Goal: Task Accomplishment & Management: Use online tool/utility

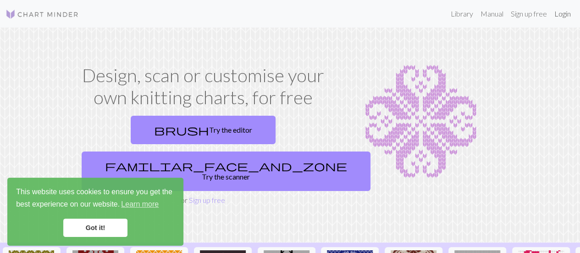
click at [564, 10] on link "Login" at bounding box center [563, 14] width 24 height 18
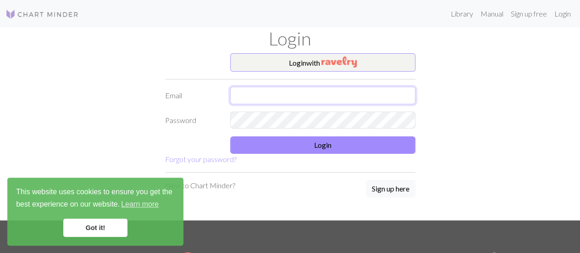
click at [303, 101] on input "text" at bounding box center [322, 95] width 185 height 17
type input "[EMAIL_ADDRESS][DOMAIN_NAME]"
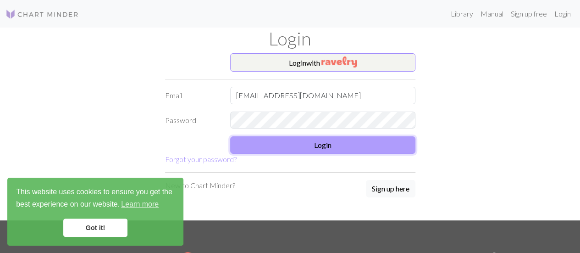
click at [299, 152] on button "Login" at bounding box center [322, 144] width 185 height 17
click at [287, 144] on button "Login" at bounding box center [322, 144] width 185 height 17
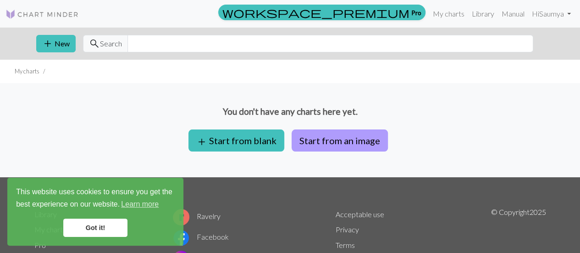
click at [312, 137] on button "Start from an image" at bounding box center [340, 140] width 96 height 22
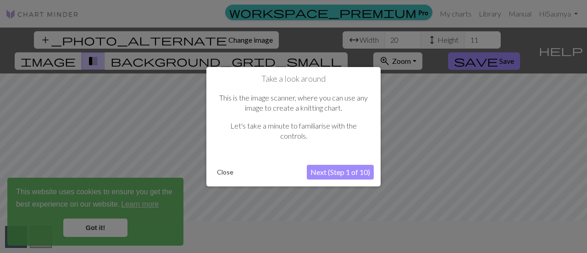
click at [327, 173] on button "Next (Step 1 of 10)" at bounding box center [340, 172] width 67 height 15
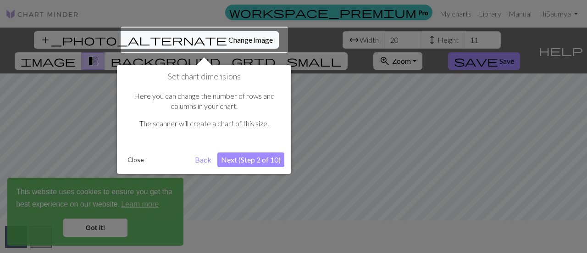
click at [236, 161] on button "Next (Step 2 of 10)" at bounding box center [250, 159] width 67 height 15
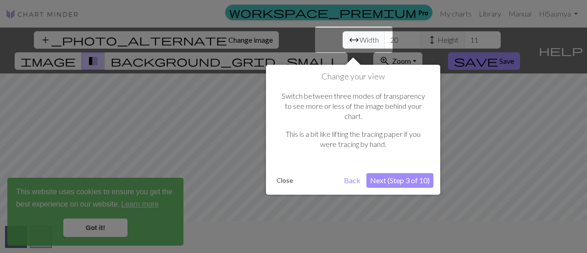
click at [399, 173] on button "Next (Step 3 of 10)" at bounding box center [399, 180] width 67 height 15
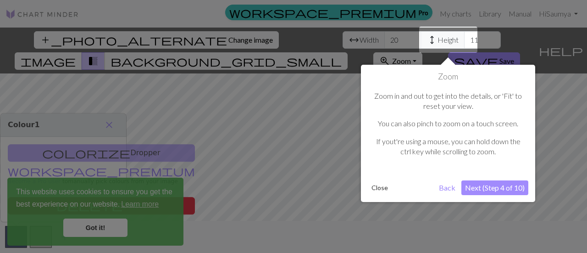
click at [489, 183] on button "Next (Step 4 of 10)" at bounding box center [494, 187] width 67 height 15
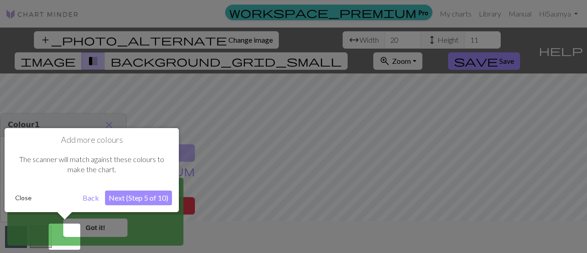
click at [149, 197] on button "Next (Step 5 of 10)" at bounding box center [138, 197] width 67 height 15
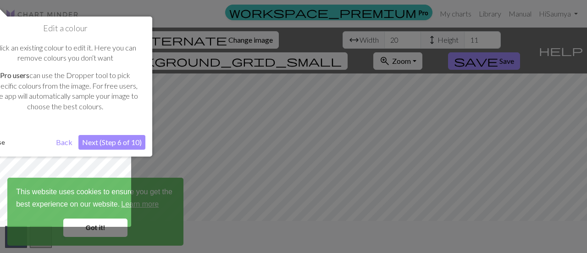
click at [126, 142] on button "Next (Step 6 of 10)" at bounding box center [111, 142] width 67 height 15
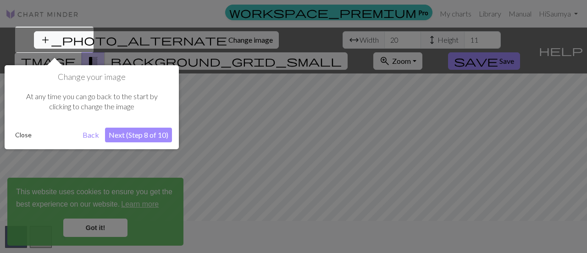
click at [146, 139] on button "Next (Step 8 of 10)" at bounding box center [138, 134] width 67 height 15
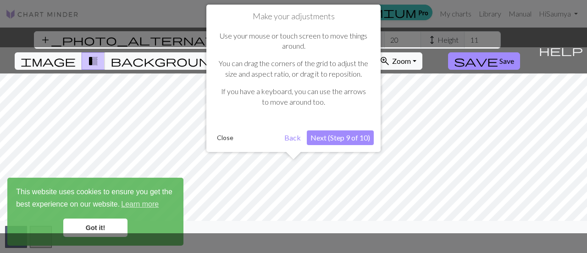
click at [334, 138] on button "Next (Step 9 of 10)" at bounding box center [340, 137] width 67 height 15
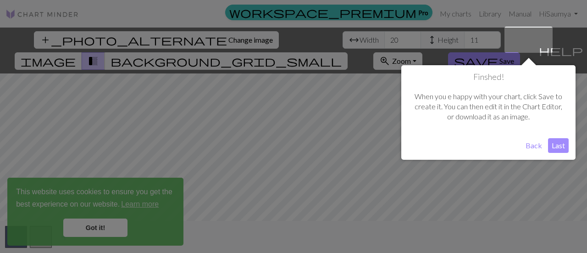
click at [566, 145] on button "Last" at bounding box center [558, 145] width 21 height 15
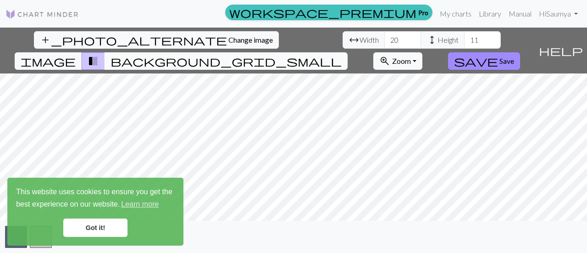
click at [342, 55] on span "background_grid_small" at bounding box center [226, 61] width 231 height 13
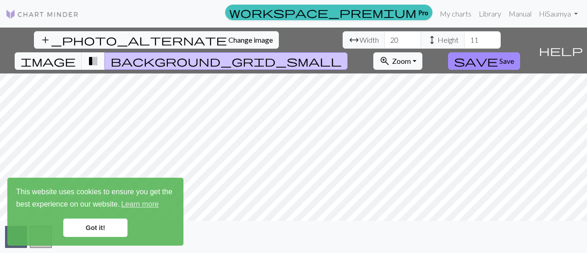
click at [105, 52] on button "transition_fade" at bounding box center [93, 60] width 23 height 17
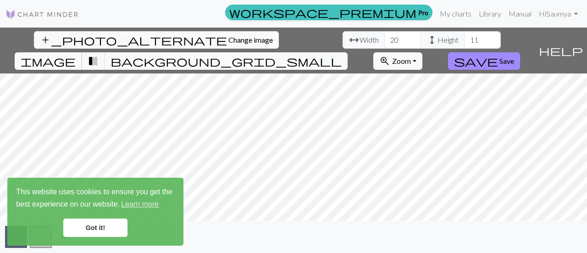
click at [76, 55] on span "image" at bounding box center [48, 61] width 55 height 13
click at [99, 55] on span "transition_fade" at bounding box center [93, 61] width 11 height 13
click at [105, 234] on link "Got it!" at bounding box center [95, 227] width 64 height 18
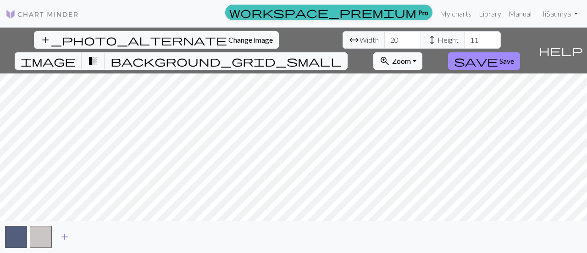
click at [67, 238] on span "add" at bounding box center [64, 236] width 11 height 13
click at [63, 238] on button "button" at bounding box center [66, 237] width 22 height 22
click at [65, 237] on button "button" at bounding box center [66, 237] width 22 height 22
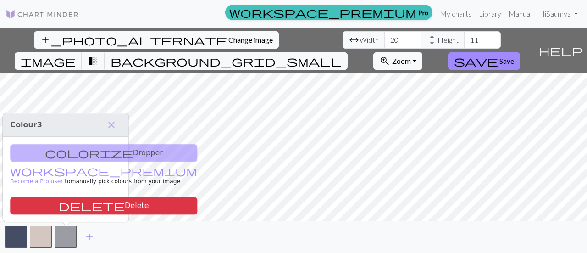
click at [76, 152] on div "colorize Dropper workspace_premium Become a Pro user to manually pick colours f…" at bounding box center [66, 179] width 126 height 85
click at [62, 155] on div "colorize Dropper workspace_premium Become a Pro user to manually pick colours f…" at bounding box center [66, 179] width 126 height 85
click at [117, 126] on span "close" at bounding box center [111, 124] width 11 height 13
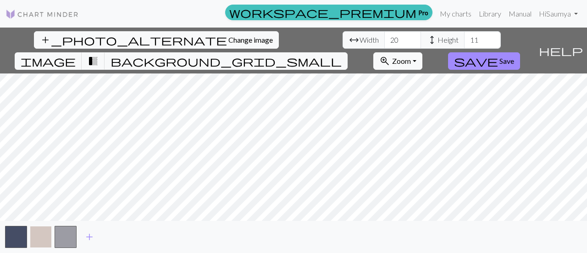
drag, startPoint x: 60, startPoint y: 236, endPoint x: 40, endPoint y: 235, distance: 19.3
click at [40, 235] on div "add" at bounding box center [293, 237] width 587 height 32
click at [99, 55] on span "transition_fade" at bounding box center [93, 61] width 11 height 13
click at [384, 40] on input "17" at bounding box center [402, 39] width 37 height 17
click at [384, 34] on input "18" at bounding box center [402, 39] width 37 height 17
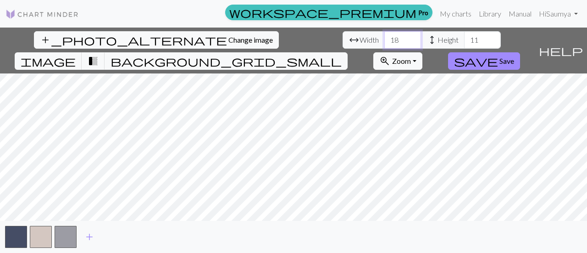
drag, startPoint x: 180, startPoint y: 44, endPoint x: 164, endPoint y: 37, distance: 16.9
click at [343, 37] on div "arrow_range Width 18 height Height 11" at bounding box center [422, 39] width 158 height 17
type input "100"
drag, startPoint x: 264, startPoint y: 42, endPoint x: 199, endPoint y: 28, distance: 66.7
click at [199, 28] on div "add_photo_alternate Change image arrow_range Width 100 height Height 11 image t…" at bounding box center [267, 51] width 535 height 46
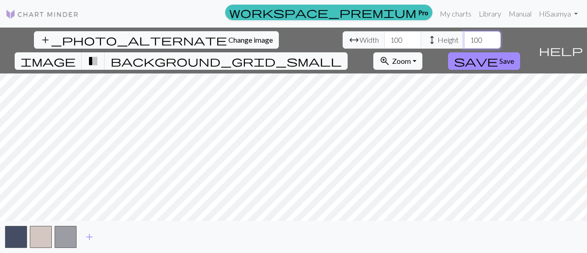
type input "100"
click at [84, 234] on span "add" at bounding box center [89, 236] width 11 height 13
click at [89, 237] on button "button" at bounding box center [90, 237] width 22 height 22
click at [93, 233] on button "button" at bounding box center [90, 237] width 22 height 22
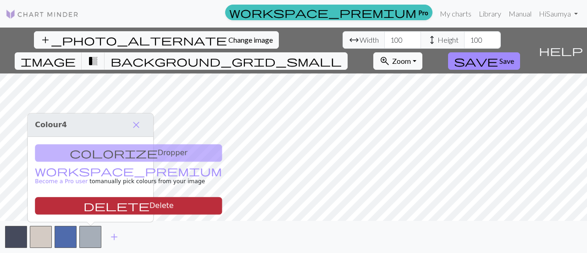
click at [96, 207] on button "delete Delete" at bounding box center [128, 205] width 187 height 17
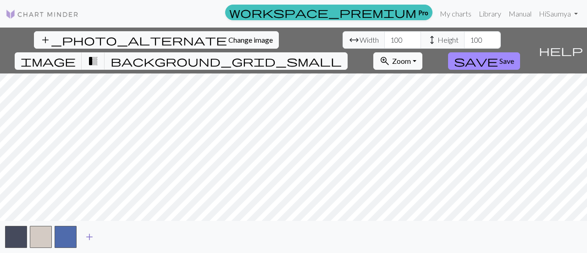
click at [94, 234] on span "add" at bounding box center [89, 236] width 11 height 13
drag, startPoint x: 97, startPoint y: 237, endPoint x: 85, endPoint y: 243, distance: 13.3
click at [85, 243] on button "button" at bounding box center [90, 237] width 22 height 22
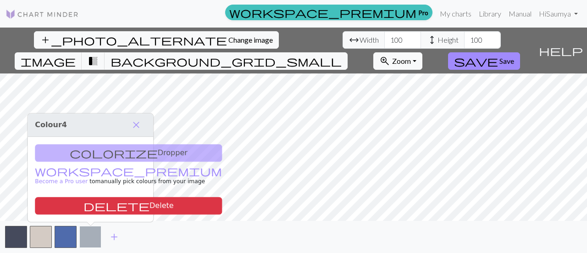
click at [85, 242] on button "button" at bounding box center [90, 237] width 22 height 22
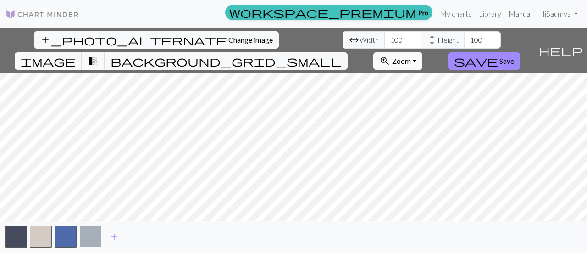
click at [91, 228] on button "button" at bounding box center [90, 237] width 22 height 22
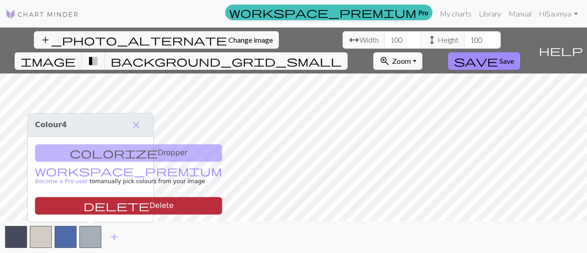
click at [103, 205] on button "delete Delete" at bounding box center [128, 205] width 187 height 17
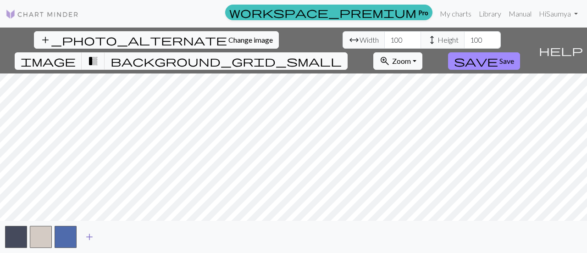
click at [83, 236] on button "add" at bounding box center [89, 236] width 23 height 17
click at [498, 55] on span "save" at bounding box center [476, 61] width 44 height 13
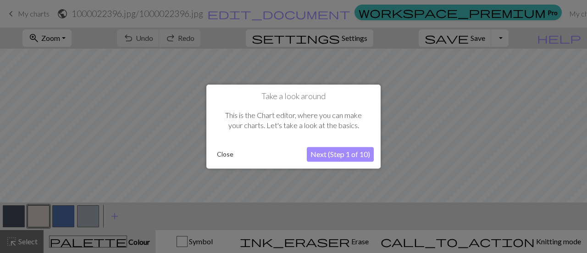
click at [322, 155] on button "Next (Step 1 of 10)" at bounding box center [340, 154] width 67 height 15
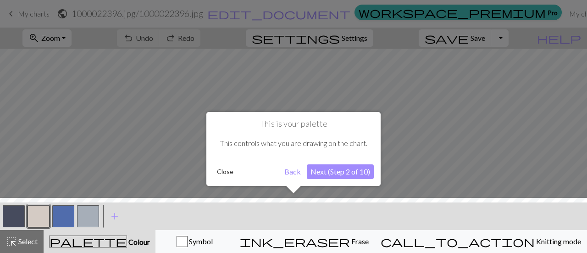
click at [313, 171] on button "Next (Step 2 of 10)" at bounding box center [340, 171] width 67 height 15
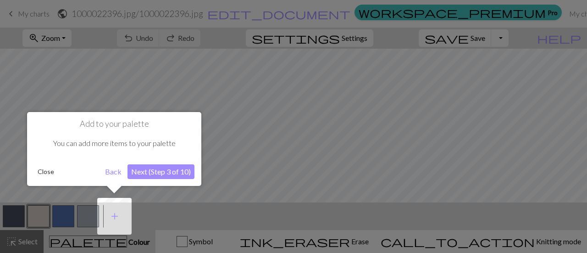
click at [143, 173] on button "Next (Step 3 of 10)" at bounding box center [160, 171] width 67 height 15
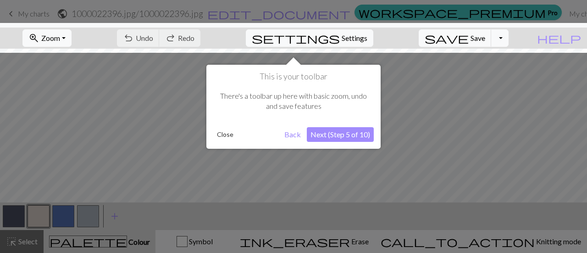
click at [342, 133] on button "Next (Step 5 of 10)" at bounding box center [340, 134] width 67 height 15
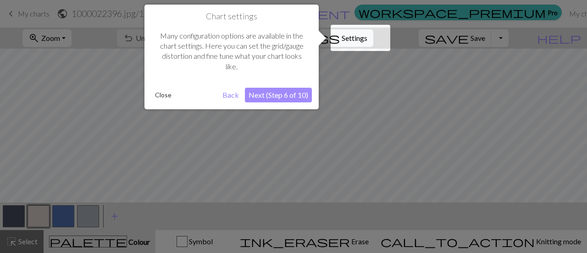
click at [301, 97] on button "Next (Step 6 of 10)" at bounding box center [278, 95] width 67 height 15
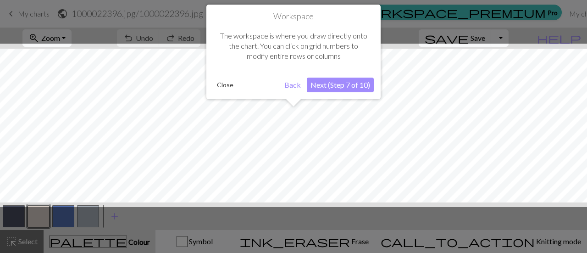
click at [337, 83] on button "Next (Step 7 of 10)" at bounding box center [340, 85] width 67 height 15
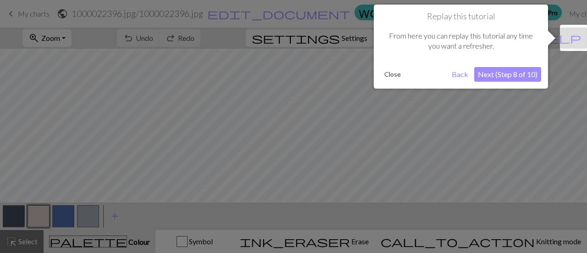
click at [505, 87] on div "Replay this tutorial From here you can replay this tutorial any time you want a…" at bounding box center [461, 47] width 174 height 84
click at [501, 78] on button "Next (Step 8 of 10)" at bounding box center [507, 74] width 67 height 15
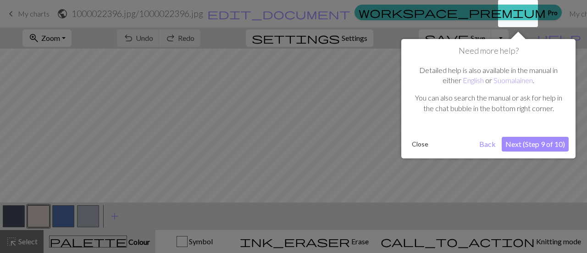
click at [536, 141] on button "Next (Step 9 of 10)" at bounding box center [535, 144] width 67 height 15
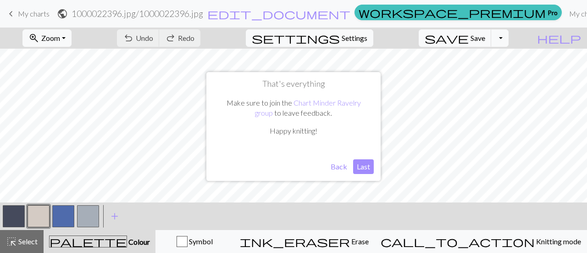
click at [357, 166] on button "Last" at bounding box center [363, 166] width 21 height 15
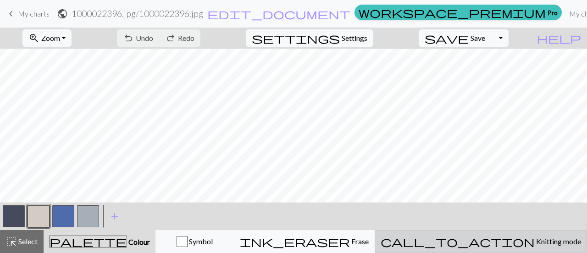
click at [499, 235] on span "call_to_action" at bounding box center [458, 241] width 154 height 13
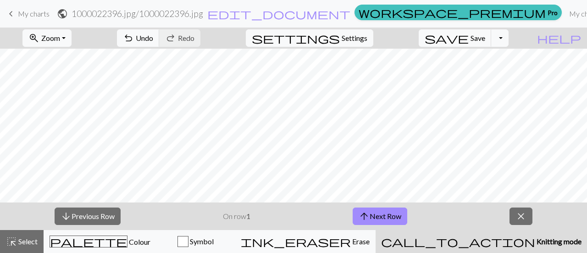
click at [494, 233] on button "call_to_action Knitting mode Knitting mode" at bounding box center [481, 241] width 211 height 23
click at [366, 35] on span "Settings" at bounding box center [355, 38] width 26 height 11
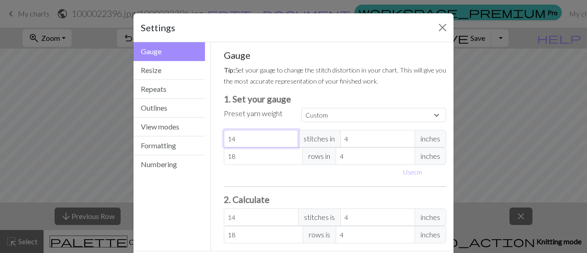
drag, startPoint x: 260, startPoint y: 131, endPoint x: 218, endPoint y: 131, distance: 41.3
click at [218, 131] on div "Gauge Tip: Set your gauge to change the stitch distortion in your chart. This w…" at bounding box center [335, 146] width 238 height 208
drag, startPoint x: 361, startPoint y: 141, endPoint x: 333, endPoint y: 138, distance: 28.1
click at [333, 138] on div "14 stitches in 4 inches" at bounding box center [335, 138] width 223 height 17
type input "1"
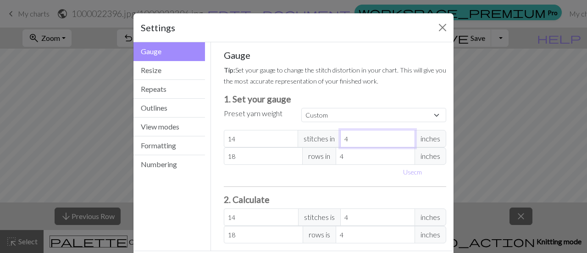
type input "56"
type input "1"
drag, startPoint x: 253, startPoint y: 134, endPoint x: 194, endPoint y: 134, distance: 58.7
click at [194, 134] on div "Gauge Gauge Resize Repeats Outlines View modes Formatting Numbering Gauge Resiz…" at bounding box center [293, 146] width 331 height 208
type input "4"
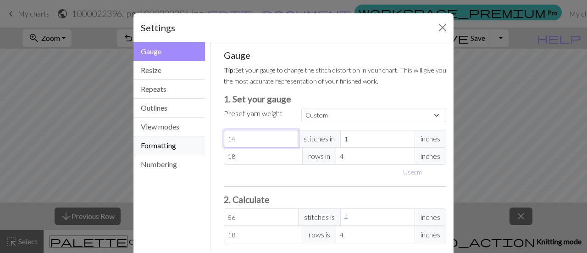
type input "16"
type input "4"
drag, startPoint x: 249, startPoint y: 153, endPoint x: 205, endPoint y: 150, distance: 44.6
click at [205, 150] on div "Gauge Gauge Resize Repeats Outlines View modes Formatting Numbering Gauge Resiz…" at bounding box center [293, 146] width 331 height 208
type input "7"
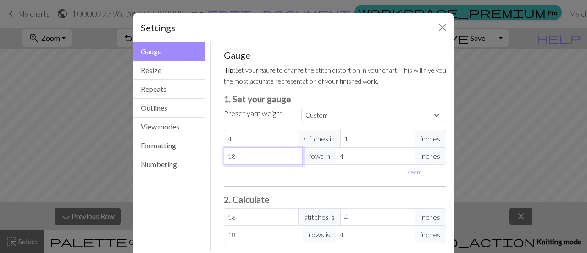
type input "7"
drag, startPoint x: 391, startPoint y: 157, endPoint x: 321, endPoint y: 156, distance: 70.2
click at [321, 156] on div "7 rows in 4 inches" at bounding box center [335, 155] width 223 height 17
type input "1"
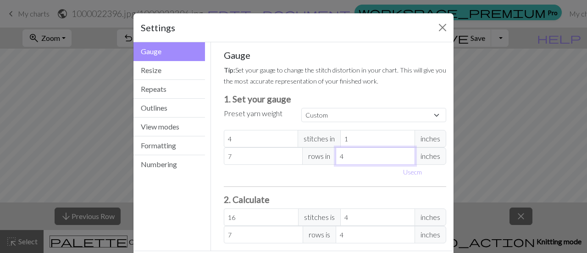
type input "28"
type input "1"
click at [325, 171] on div "Use cm" at bounding box center [335, 172] width 234 height 14
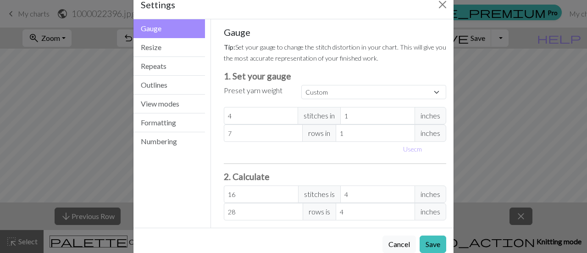
scroll to position [41, 0]
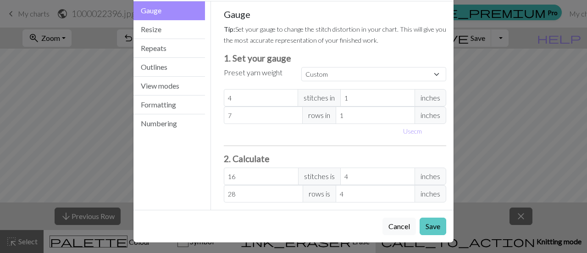
click at [439, 224] on button "Save" at bounding box center [433, 225] width 27 height 17
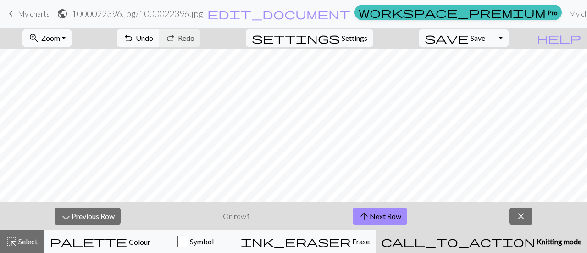
click at [60, 35] on span "Zoom" at bounding box center [50, 37] width 19 height 9
click at [79, 54] on button "Fit all" at bounding box center [59, 57] width 72 height 15
click at [60, 36] on span "Zoom" at bounding box center [50, 37] width 19 height 9
click at [77, 92] on button "Fit height" at bounding box center [59, 87] width 72 height 15
click at [60, 35] on span "Zoom" at bounding box center [50, 37] width 19 height 9
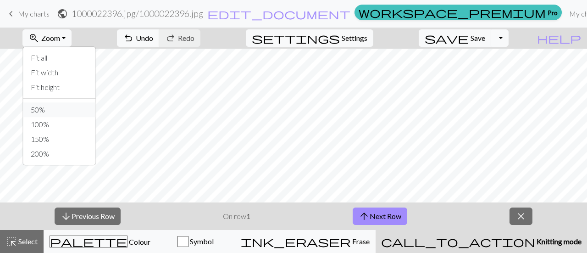
click at [58, 102] on button "50%" at bounding box center [59, 109] width 72 height 15
click at [359, 41] on span "Settings" at bounding box center [355, 38] width 26 height 11
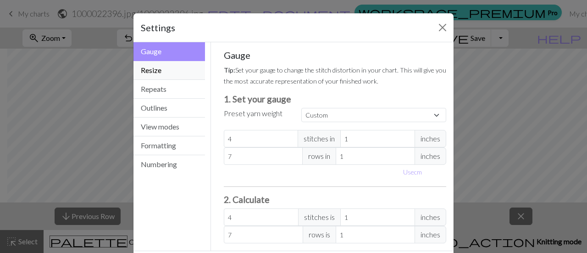
click at [188, 74] on button "Resize" at bounding box center [169, 70] width 72 height 19
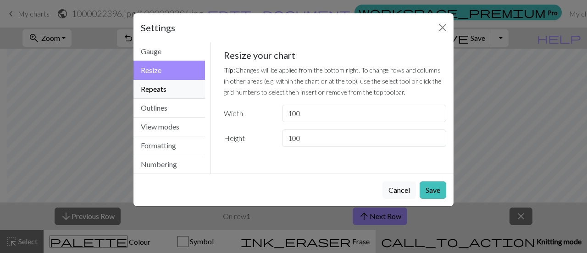
click at [188, 92] on button "Repeats" at bounding box center [169, 89] width 72 height 19
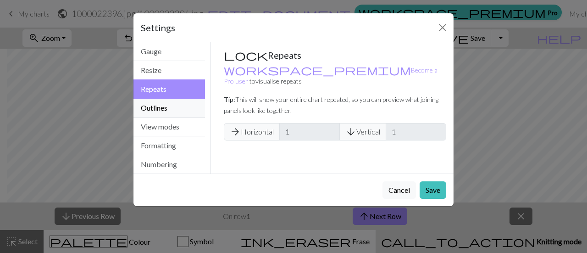
click at [186, 107] on button "Outlines" at bounding box center [169, 108] width 72 height 19
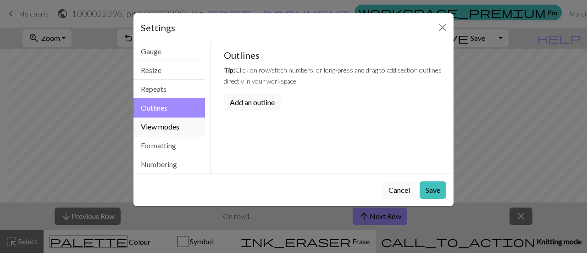
click at [190, 120] on button "View modes" at bounding box center [169, 126] width 72 height 19
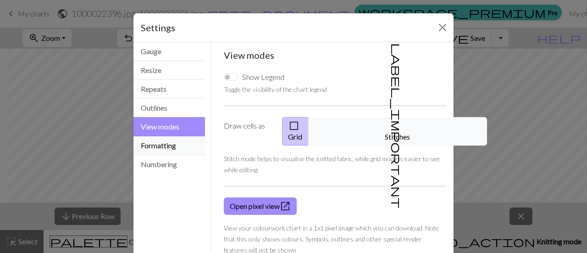
drag, startPoint x: 188, startPoint y: 140, endPoint x: 416, endPoint y: 121, distance: 228.7
click at [448, 144] on div "View modes Gauge Resize Repeats Outlines View modes Formatting Numbering Gauge …" at bounding box center [293, 155] width 331 height 227
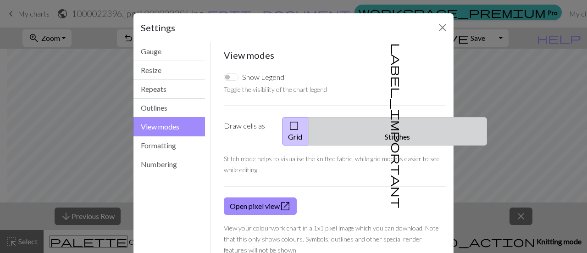
click at [416, 121] on button "label_important Stitches" at bounding box center [397, 131] width 179 height 28
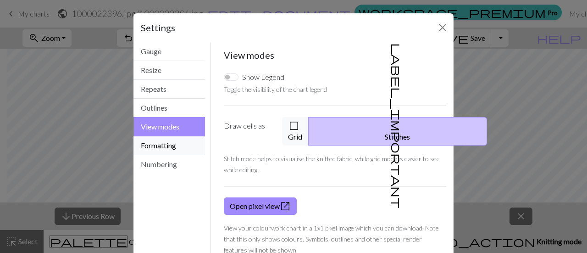
click at [158, 148] on button "Formatting" at bounding box center [169, 145] width 72 height 19
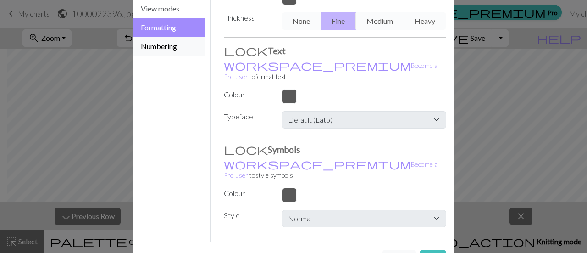
click at [168, 51] on button "Numbering" at bounding box center [169, 46] width 72 height 18
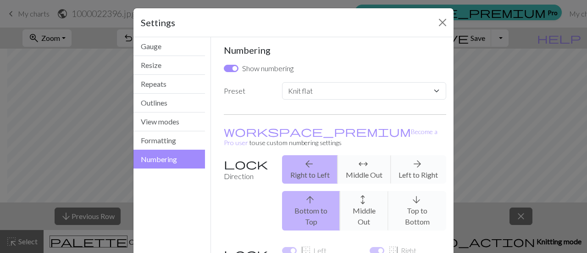
scroll to position [0, 0]
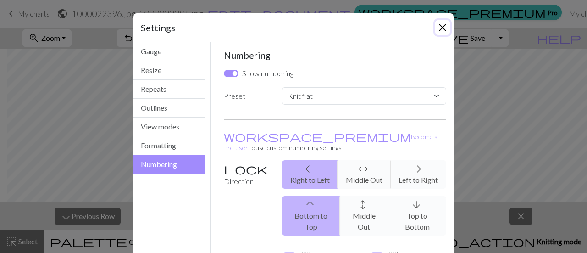
click at [435, 28] on button "Close" at bounding box center [442, 27] width 15 height 15
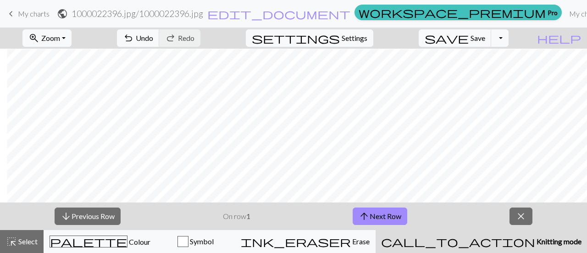
scroll to position [80, 261]
click at [7, 242] on span "highlight_alt" at bounding box center [11, 241] width 11 height 13
click at [305, 11] on span "edit_document" at bounding box center [278, 13] width 143 height 13
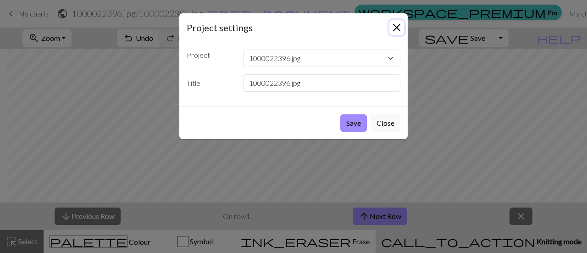
click at [396, 25] on button "Close" at bounding box center [396, 27] width 15 height 15
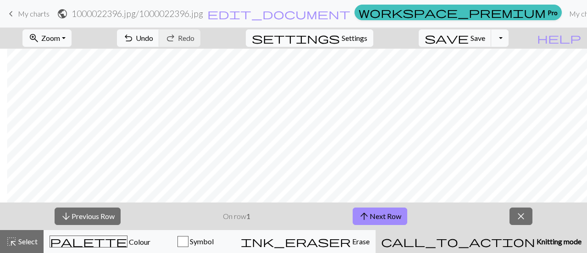
click at [373, 32] on button "settings Settings" at bounding box center [309, 37] width 127 height 17
select select "flat"
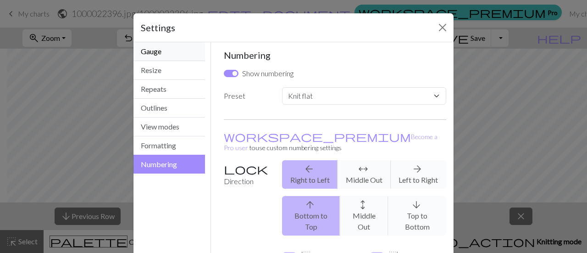
click at [177, 45] on button "Gauge" at bounding box center [169, 51] width 72 height 19
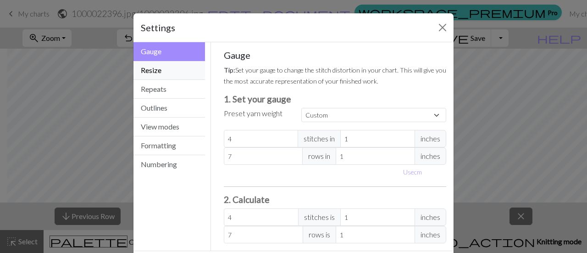
click at [181, 69] on button "Resize" at bounding box center [169, 70] width 72 height 19
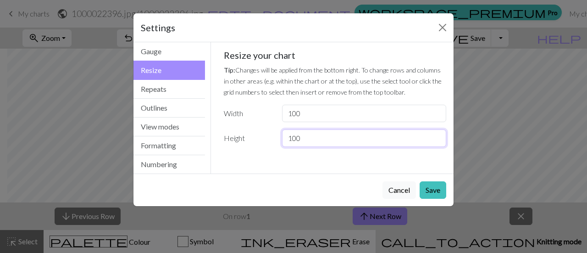
drag, startPoint x: 317, startPoint y: 140, endPoint x: 239, endPoint y: 138, distance: 78.0
click at [239, 138] on div "Height 100" at bounding box center [335, 137] width 234 height 17
type input "200"
click at [442, 185] on button "Save" at bounding box center [433, 189] width 27 height 17
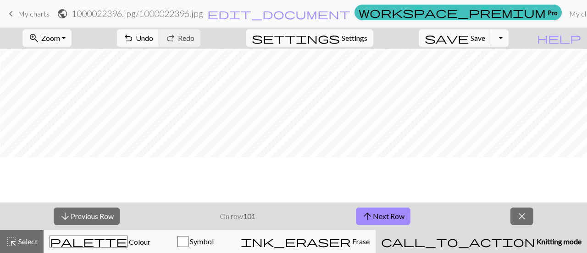
scroll to position [543, 161]
click at [515, 213] on button "close" at bounding box center [521, 215] width 23 height 17
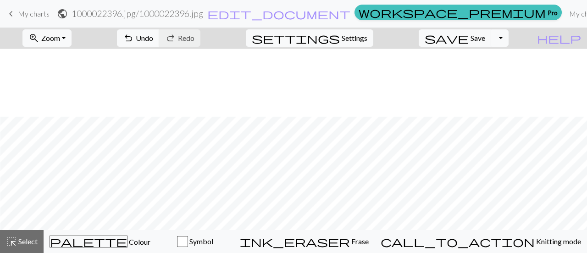
scroll to position [709, 161]
click at [340, 38] on span "settings" at bounding box center [296, 38] width 88 height 13
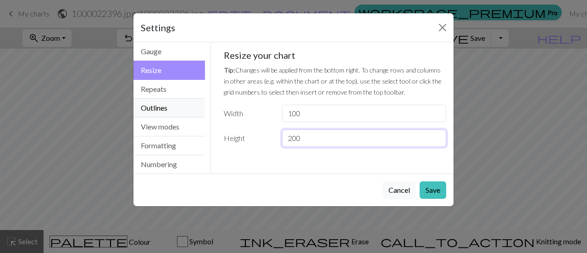
drag, startPoint x: 305, startPoint y: 136, endPoint x: 170, endPoint y: 112, distance: 137.3
click at [170, 112] on div "Resize Gauge Resize Repeats Outlines View modes Formatting Numbering Gauge Resi…" at bounding box center [293, 107] width 331 height 131
type input "150"
click at [436, 188] on button "Save" at bounding box center [433, 189] width 27 height 17
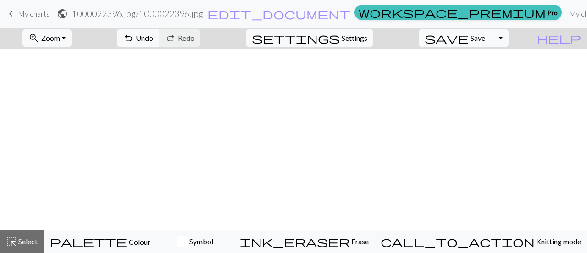
scroll to position [372, 161]
click at [24, 244] on span "Select" at bounding box center [27, 241] width 21 height 9
click at [27, 238] on span "Select" at bounding box center [27, 241] width 21 height 9
click at [509, 33] on button "Toggle Dropdown" at bounding box center [499, 37] width 17 height 17
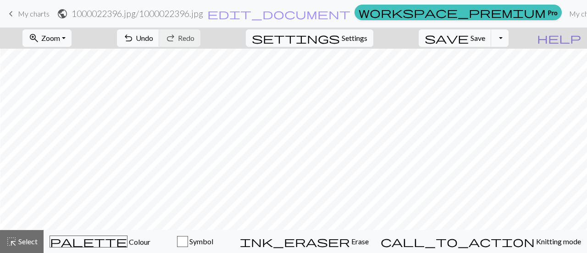
click at [580, 36] on button "help Show me around" at bounding box center [559, 37] width 56 height 17
click at [576, 36] on span "help" at bounding box center [559, 38] width 44 height 13
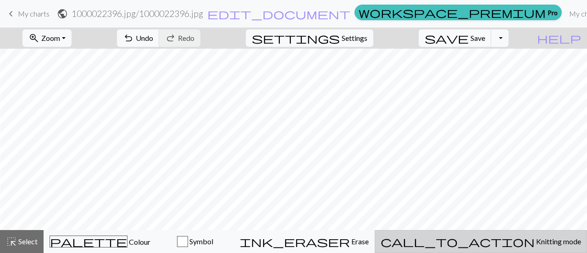
click at [529, 233] on button "call_to_action Knitting mode Knitting mode" at bounding box center [481, 241] width 212 height 23
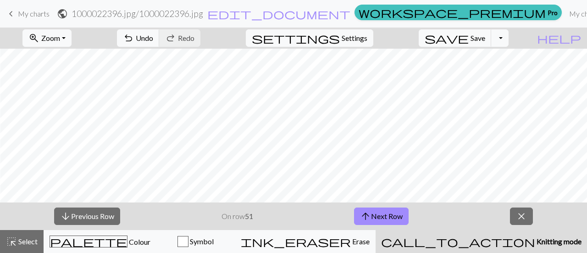
click at [529, 233] on button "call_to_action Knitting mode Knitting mode" at bounding box center [481, 241] width 211 height 23
click at [523, 224] on button "close" at bounding box center [521, 215] width 23 height 17
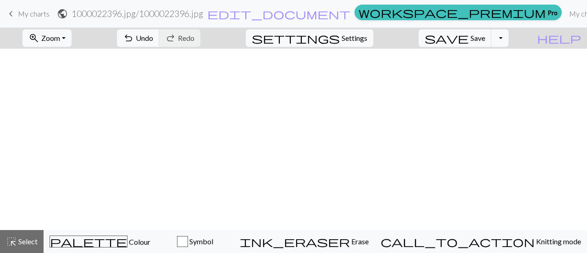
scroll to position [275, 161]
click at [59, 33] on span "Zoom" at bounding box center [50, 37] width 19 height 9
click at [337, 36] on button "settings Settings" at bounding box center [309, 37] width 127 height 17
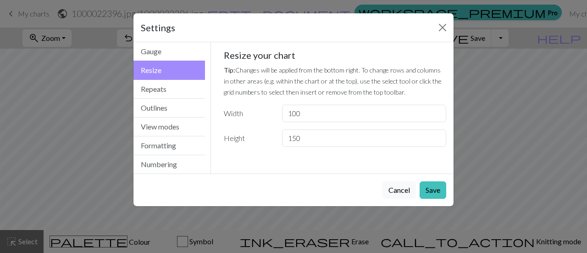
click at [366, 50] on div "Resize your chart Tip: Changes will be applied from the bottom right. To change…" at bounding box center [335, 98] width 223 height 97
drag, startPoint x: 304, startPoint y: 144, endPoint x: 235, endPoint y: 141, distance: 68.8
click at [235, 141] on div "Height 150" at bounding box center [335, 137] width 234 height 17
type input "100"
click at [432, 189] on button "Save" at bounding box center [433, 189] width 27 height 17
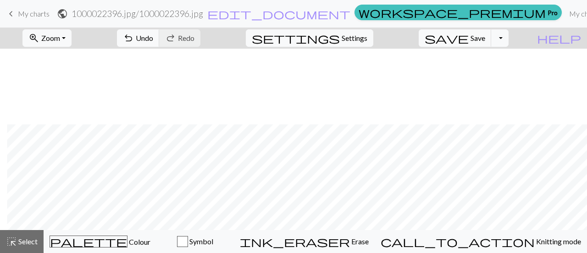
scroll to position [183, 261]
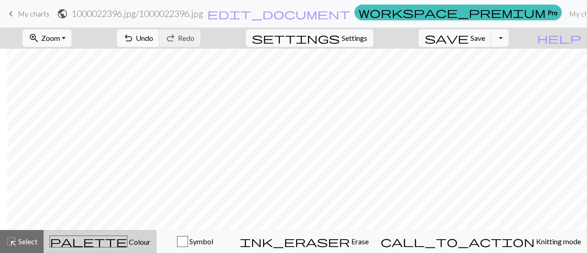
click at [136, 244] on div "palette Colour Colour" at bounding box center [100, 241] width 101 height 12
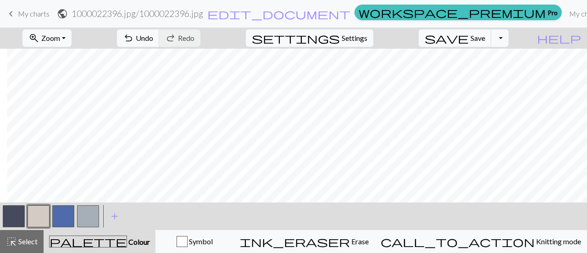
click at [9, 216] on button "button" at bounding box center [14, 216] width 22 height 22
click at [47, 216] on button "button" at bounding box center [39, 216] width 22 height 22
click at [65, 218] on button "button" at bounding box center [63, 216] width 22 height 22
click at [95, 215] on button "button" at bounding box center [88, 216] width 22 height 22
click at [51, 215] on div at bounding box center [63, 216] width 25 height 25
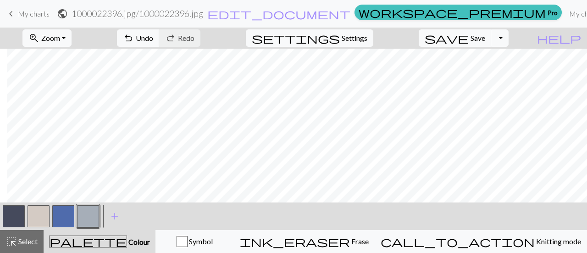
click at [55, 216] on button "button" at bounding box center [63, 216] width 22 height 22
click at [64, 219] on button "button" at bounding box center [63, 216] width 22 height 22
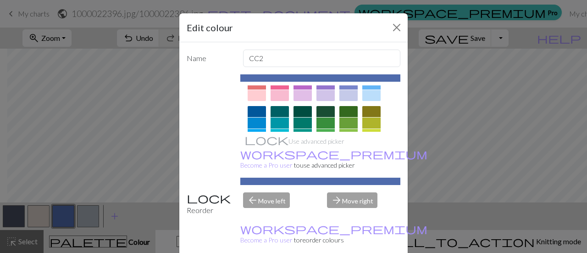
scroll to position [55, 0]
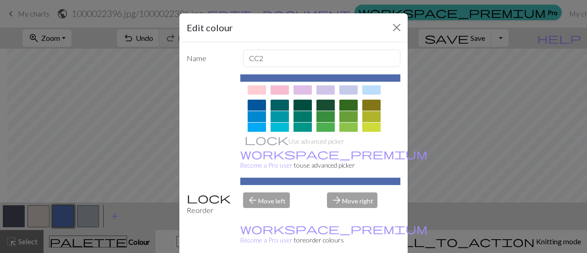
click at [276, 105] on div at bounding box center [280, 105] width 18 height 11
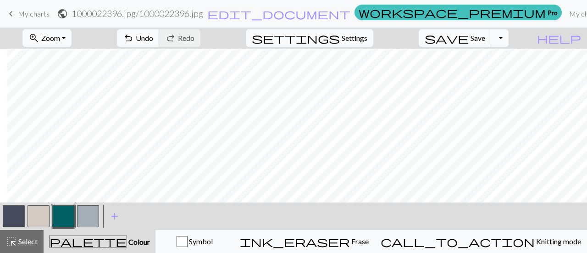
click at [15, 220] on button "button" at bounding box center [14, 216] width 22 height 22
drag, startPoint x: 16, startPoint y: 218, endPoint x: 4, endPoint y: 219, distance: 12.5
click at [4, 219] on button "button" at bounding box center [14, 216] width 22 height 22
click at [4, 219] on div "Edit colour Name MC Use advanced picker workspace_premium Become a Pro user to …" at bounding box center [293, 126] width 587 height 253
click at [16, 221] on button "button" at bounding box center [14, 216] width 22 height 22
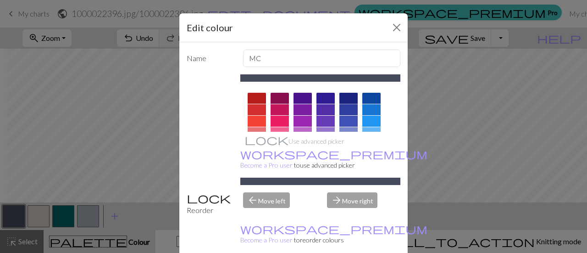
click at [349, 94] on div at bounding box center [348, 98] width 18 height 11
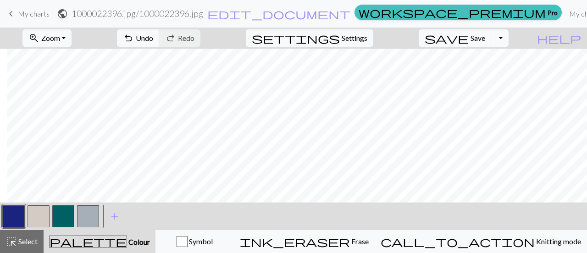
click at [68, 215] on button "button" at bounding box center [63, 216] width 22 height 22
drag, startPoint x: 68, startPoint y: 215, endPoint x: 55, endPoint y: 222, distance: 15.2
click at [55, 222] on button "button" at bounding box center [63, 216] width 22 height 22
click at [57, 221] on button "button" at bounding box center [63, 216] width 22 height 22
click at [57, 221] on div "Edit colour Name CC2 Use advanced picker workspace_premium Become a Pro user to…" at bounding box center [293, 126] width 587 height 253
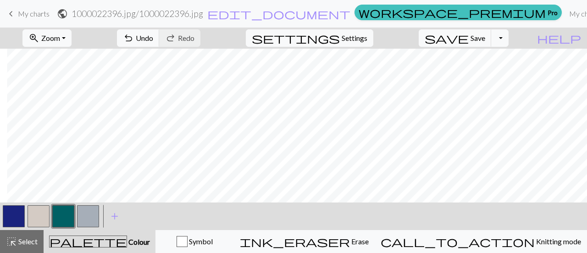
click at [61, 220] on button "button" at bounding box center [63, 216] width 22 height 22
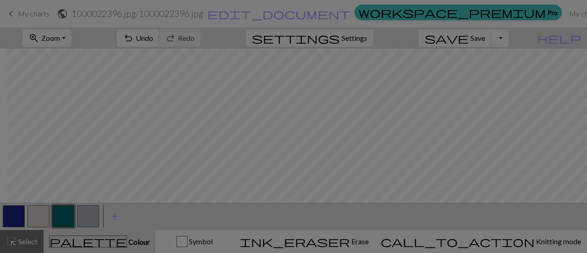
click at [61, 220] on div "Edit colour Name CC2 Use advanced picker workspace_premium Become a Pro user to…" at bounding box center [293, 126] width 587 height 253
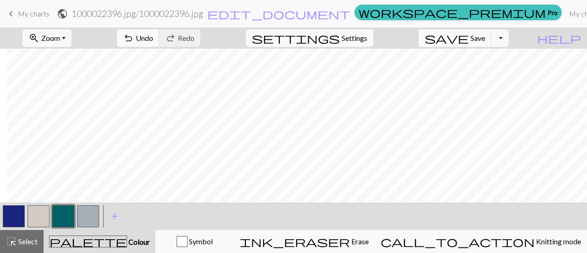
click at [61, 220] on button "button" at bounding box center [63, 216] width 22 height 22
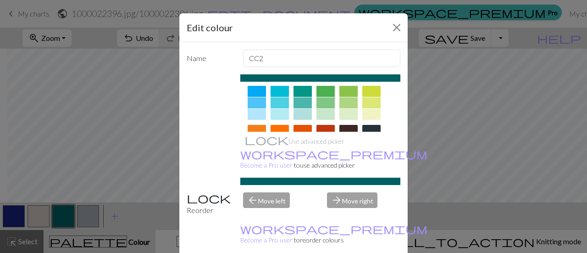
scroll to position [46, 0]
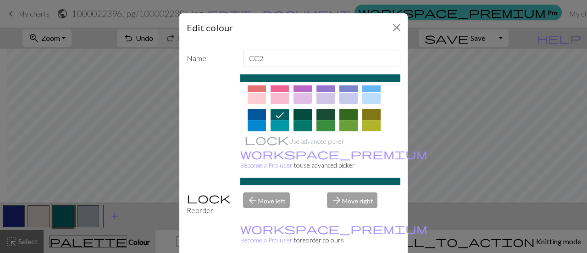
click at [295, 113] on div at bounding box center [302, 114] width 18 height 11
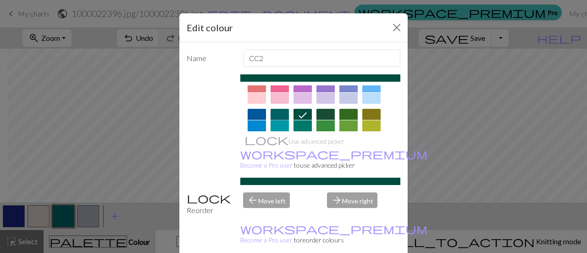
click at [272, 116] on div at bounding box center [280, 114] width 18 height 11
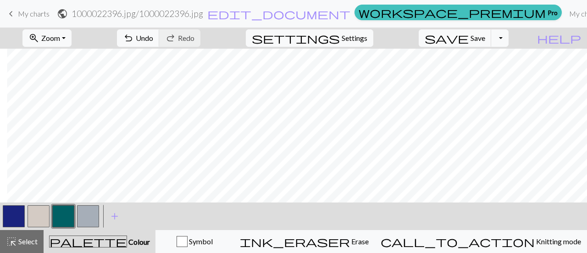
click at [83, 218] on button "button" at bounding box center [88, 216] width 22 height 22
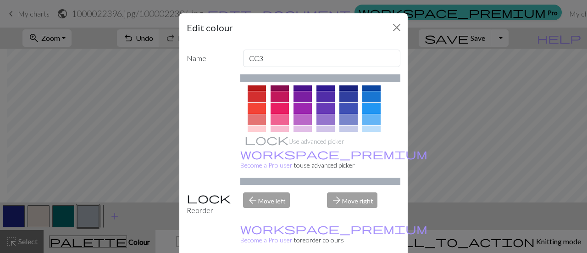
scroll to position [0, 0]
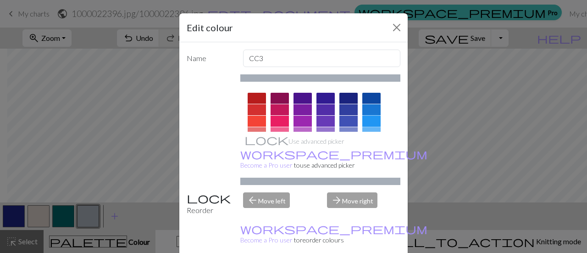
click at [370, 123] on div at bounding box center [371, 121] width 18 height 11
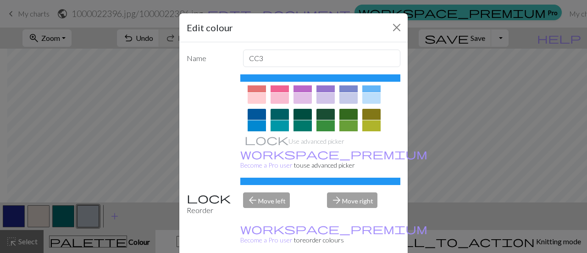
scroll to position [92, 0]
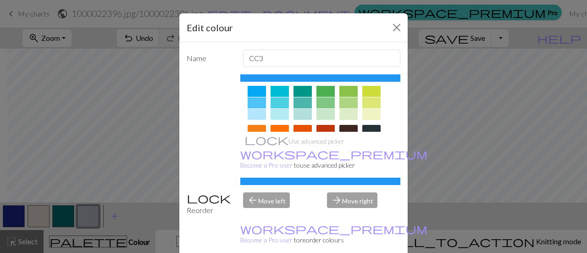
click at [259, 105] on div at bounding box center [257, 102] width 18 height 11
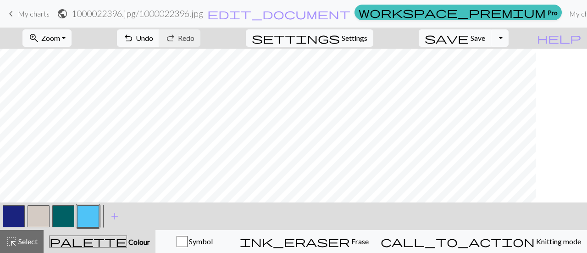
scroll to position [183, 0]
click at [97, 212] on button "button" at bounding box center [88, 216] width 22 height 22
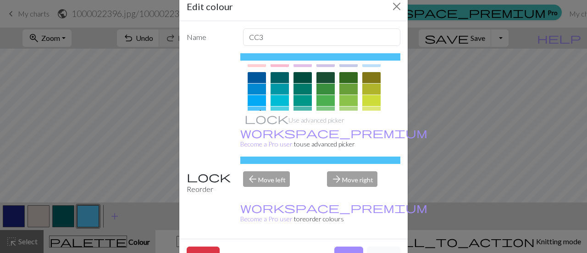
scroll to position [30, 0]
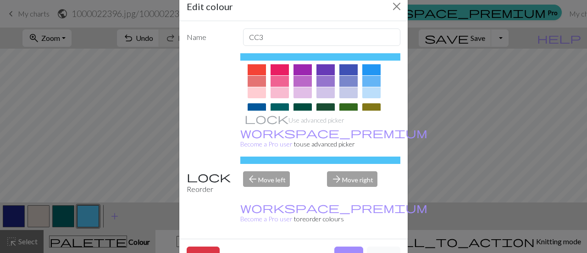
click at [371, 90] on div at bounding box center [371, 92] width 18 height 11
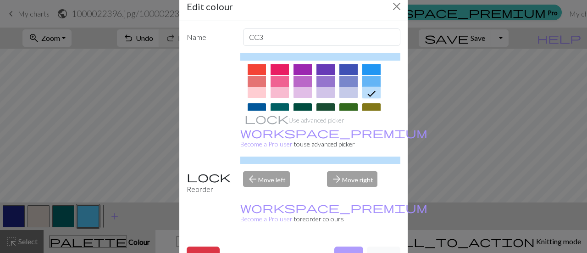
click at [350, 246] on button "Done" at bounding box center [348, 254] width 29 height 17
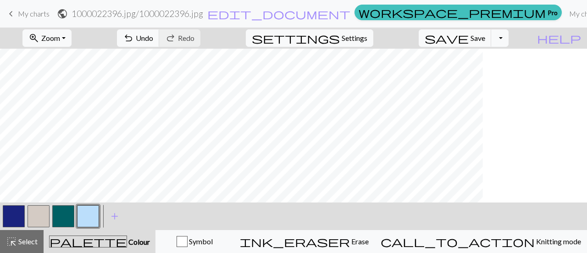
scroll to position [183, 11]
click at [41, 218] on button "button" at bounding box center [39, 216] width 22 height 22
click at [41, 218] on div "Edit colour Name CC1 Use advanced picker workspace_premium Become a Pro user to…" at bounding box center [293, 126] width 587 height 253
click at [40, 216] on button "button" at bounding box center [39, 216] width 22 height 22
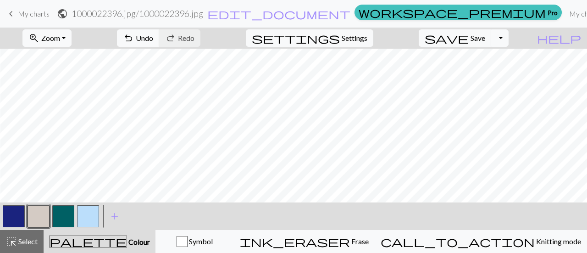
click at [40, 216] on button "button" at bounding box center [39, 216] width 22 height 22
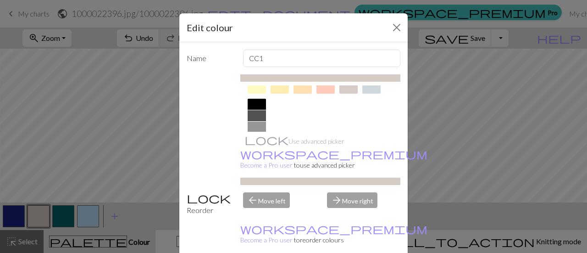
scroll to position [168, 0]
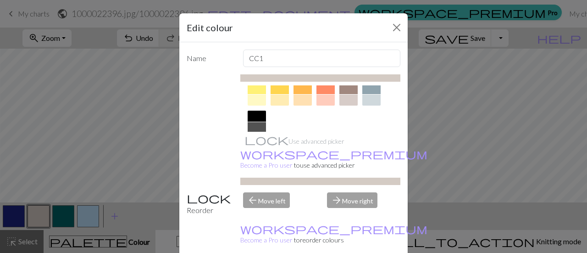
click at [370, 101] on div at bounding box center [371, 99] width 18 height 11
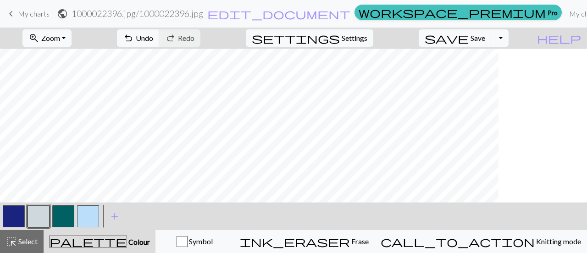
scroll to position [183, 99]
click at [82, 212] on button "button" at bounding box center [88, 216] width 22 height 22
click at [94, 224] on button "button" at bounding box center [88, 216] width 22 height 22
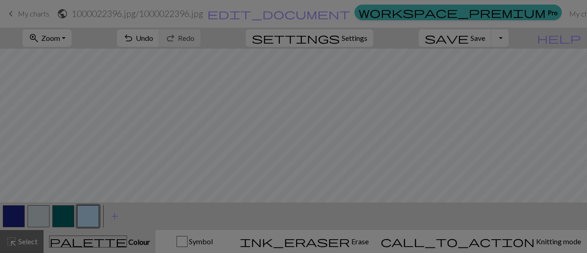
click at [94, 224] on div "Edit colour Name CC3 Use advanced picker workspace_premium Become a Pro user to…" at bounding box center [293, 126] width 587 height 253
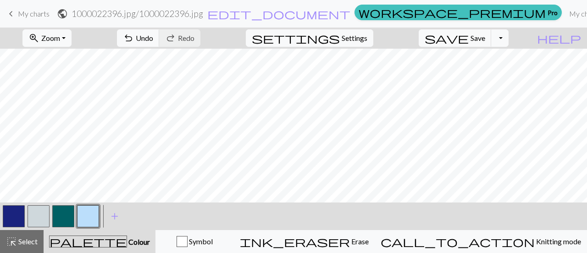
click at [94, 224] on button "button" at bounding box center [88, 216] width 22 height 22
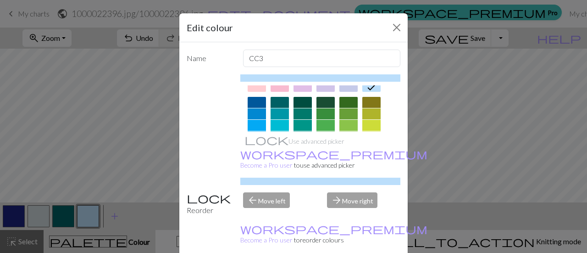
scroll to position [46, 0]
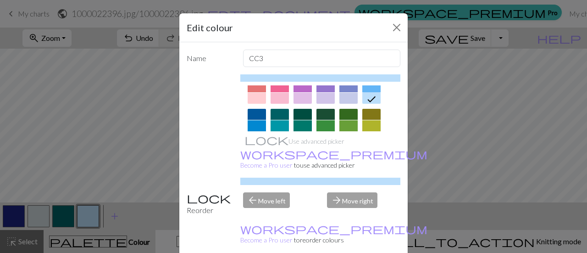
click at [371, 87] on div at bounding box center [371, 86] width 18 height 11
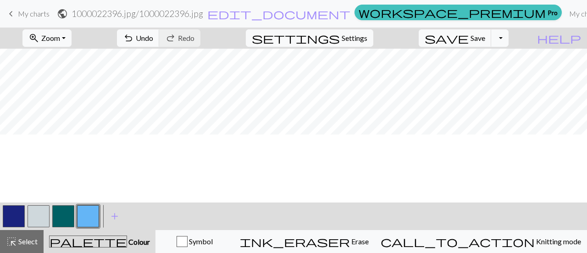
scroll to position [0, 99]
click at [484, 38] on button "save Save Save" at bounding box center [455, 37] width 73 height 17
click at [39, 41] on span "zoom_in" at bounding box center [33, 38] width 11 height 13
click at [73, 56] on button "Fit all" at bounding box center [59, 57] width 72 height 15
click at [60, 35] on span "Zoom" at bounding box center [50, 37] width 19 height 9
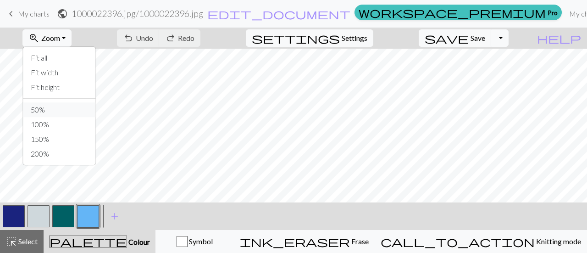
click at [78, 111] on button "50%" at bounding box center [59, 109] width 72 height 15
click at [72, 43] on button "zoom_in Zoom Zoom" at bounding box center [46, 37] width 49 height 17
click at [485, 38] on span "Save" at bounding box center [478, 37] width 15 height 9
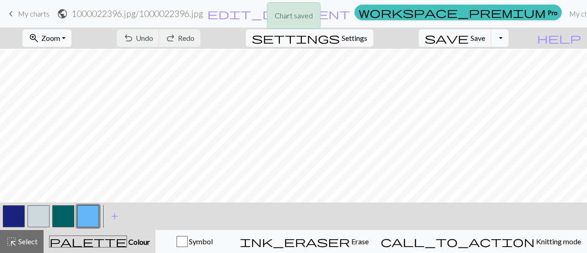
click at [516, 33] on div "Chart saved" at bounding box center [293, 18] width 587 height 36
click at [509, 39] on button "Toggle Dropdown" at bounding box center [499, 37] width 17 height 17
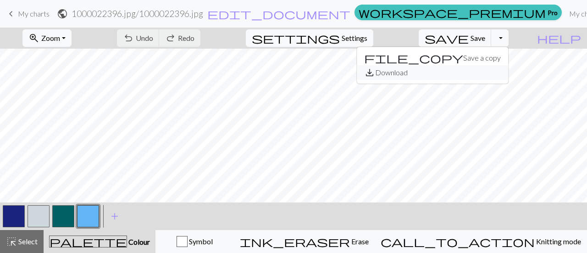
click at [493, 73] on button "save_alt Download" at bounding box center [432, 72] width 151 height 15
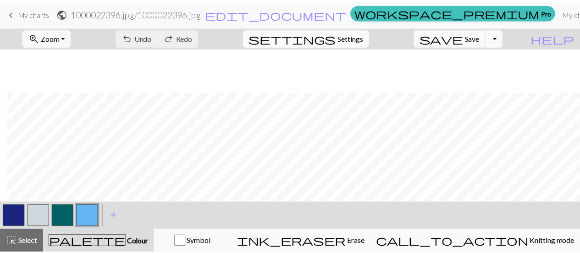
scroll to position [46, 261]
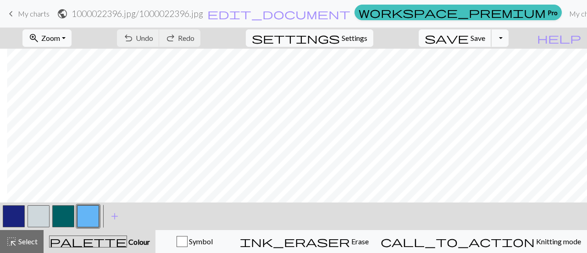
click at [485, 38] on span "Save" at bounding box center [478, 37] width 15 height 9
click at [509, 38] on button "Toggle Dropdown" at bounding box center [499, 37] width 17 height 17
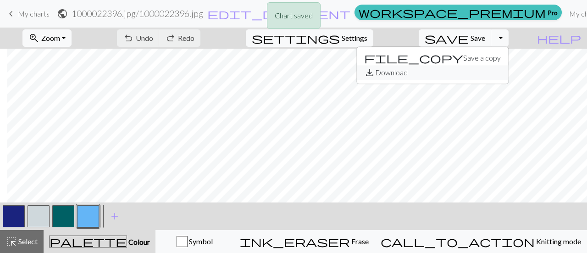
click at [502, 71] on button "save_alt Download" at bounding box center [432, 72] width 151 height 15
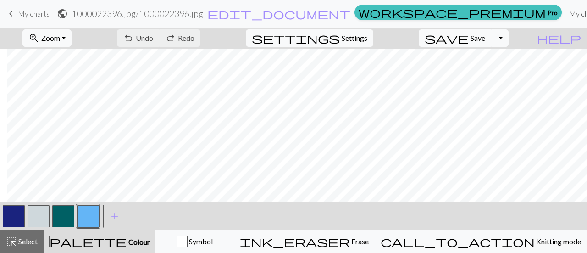
click at [565, 15] on link "My charts" at bounding box center [584, 14] width 39 height 18
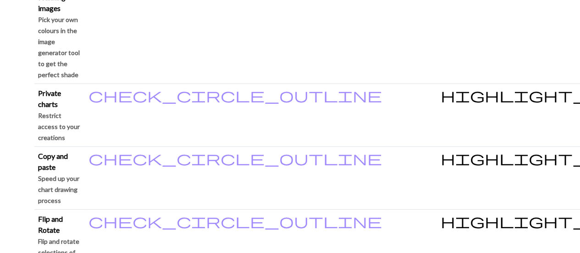
scroll to position [1009, 0]
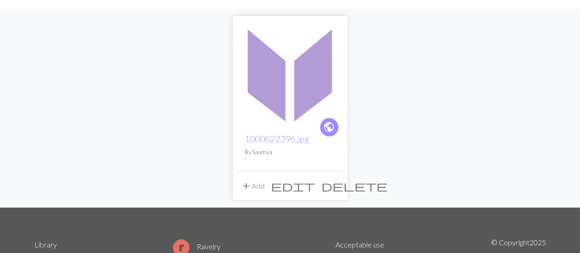
scroll to position [138, 0]
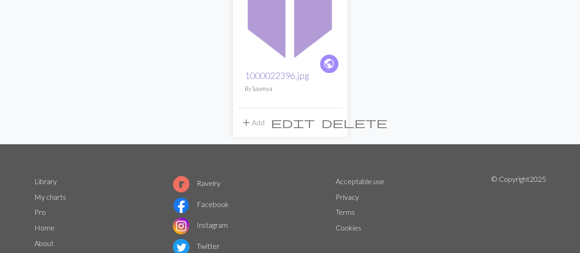
click at [282, 71] on link "1000022396.jpg" at bounding box center [277, 75] width 64 height 11
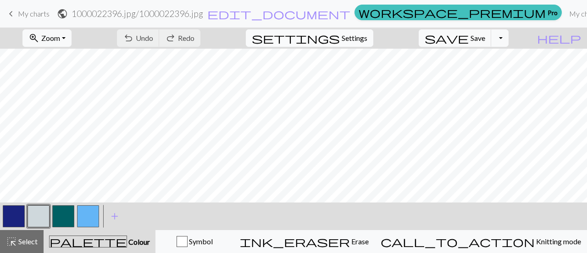
click at [340, 35] on span "settings" at bounding box center [296, 38] width 88 height 13
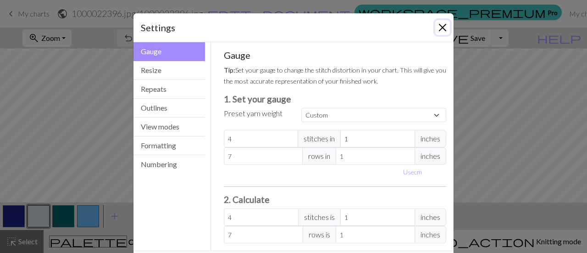
click at [435, 33] on button "Close" at bounding box center [442, 27] width 15 height 15
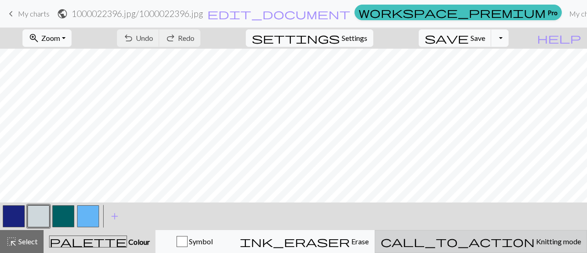
click at [492, 242] on span "call_to_action" at bounding box center [458, 241] width 154 height 13
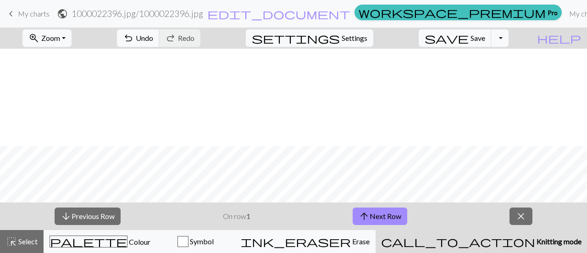
scroll to position [811, 0]
drag, startPoint x: 186, startPoint y: 202, endPoint x: 548, endPoint y: 205, distance: 362.8
click at [555, 206] on div "arrow_downward Previous Row On row 1 arrow_upward Next Row close" at bounding box center [293, 216] width 587 height 28
click at [485, 37] on span "Save" at bounding box center [478, 37] width 15 height 9
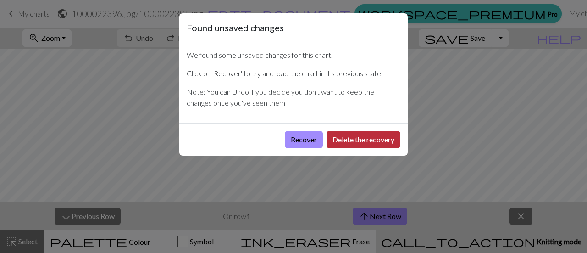
click at [358, 136] on button "Delete the recovery" at bounding box center [364, 139] width 74 height 17
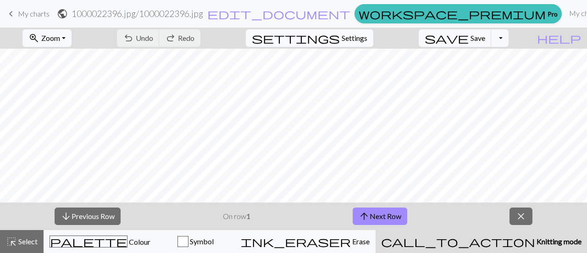
click at [356, 36] on span "Settings" at bounding box center [355, 38] width 26 height 11
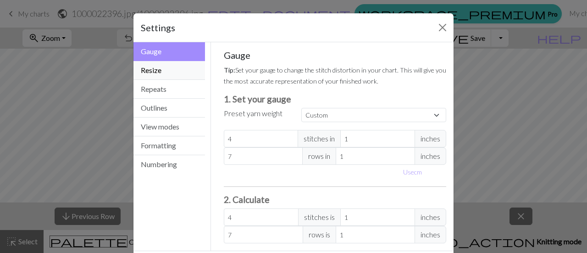
click at [171, 67] on button "Resize" at bounding box center [169, 70] width 72 height 19
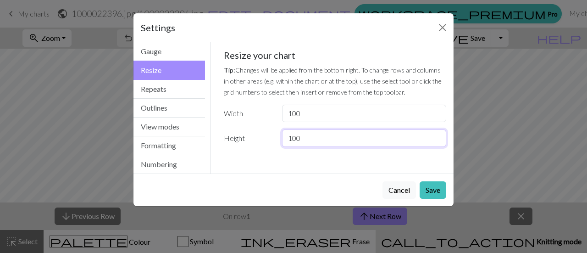
drag, startPoint x: 299, startPoint y: 137, endPoint x: 260, endPoint y: 136, distance: 39.4
click at [260, 136] on div "Height 100" at bounding box center [335, 137] width 234 height 17
type input "120"
click at [439, 184] on button "Save" at bounding box center [433, 189] width 27 height 17
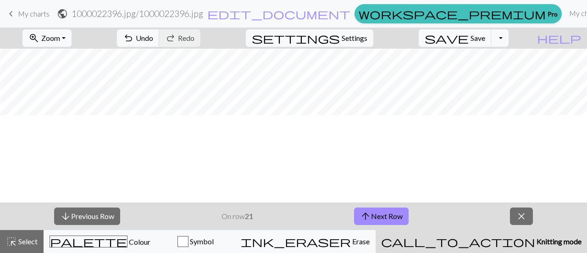
scroll to position [995, 392]
click at [356, 36] on span "Settings" at bounding box center [355, 38] width 26 height 11
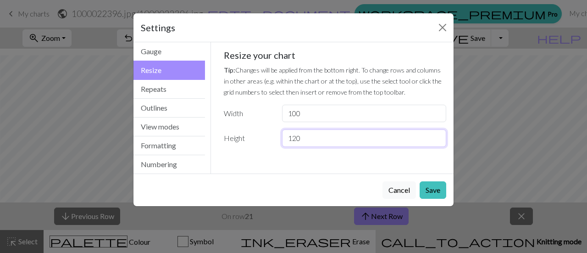
drag, startPoint x: 293, startPoint y: 138, endPoint x: 233, endPoint y: 136, distance: 60.1
click at [233, 136] on div "Height 120" at bounding box center [335, 137] width 234 height 17
type input "100"
click at [427, 189] on button "Save" at bounding box center [433, 189] width 27 height 17
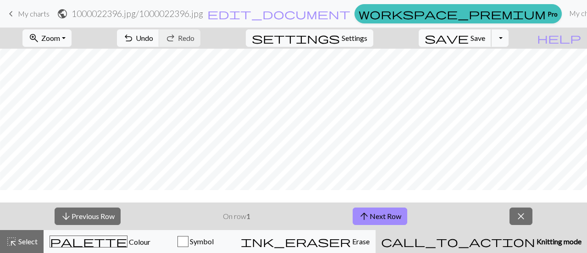
scroll to position [307, 731]
click at [469, 37] on span "save" at bounding box center [447, 38] width 44 height 13
